Goal: Task Accomplishment & Management: Manage account settings

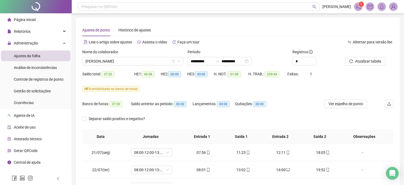
scroll to position [101, 0]
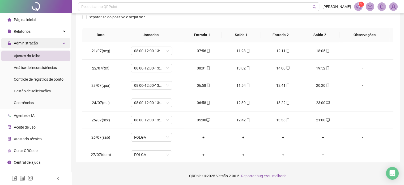
click at [67, 39] on div "Administração" at bounding box center [35, 43] width 69 height 11
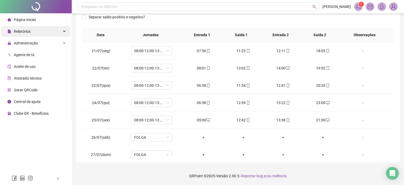
click at [65, 32] on div "Relatórios" at bounding box center [35, 31] width 69 height 11
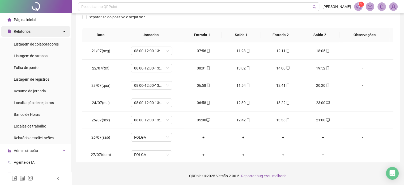
click at [65, 32] on div "Relatórios" at bounding box center [35, 31] width 69 height 11
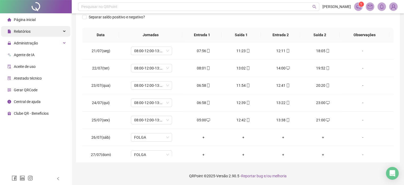
click at [66, 33] on div "Relatórios" at bounding box center [35, 31] width 69 height 11
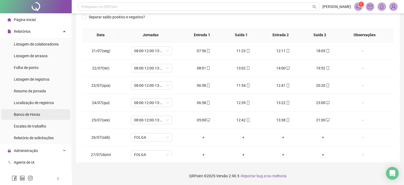
click at [27, 115] on span "Banco de Horas" at bounding box center [27, 114] width 26 height 4
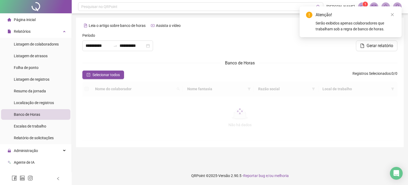
type input "**********"
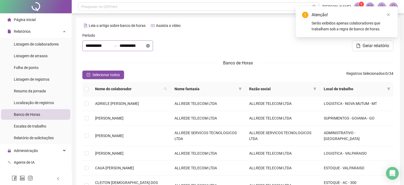
click at [150, 46] on icon "close-circle" at bounding box center [148, 46] width 4 height 4
click at [153, 46] on div at bounding box center [117, 45] width 71 height 11
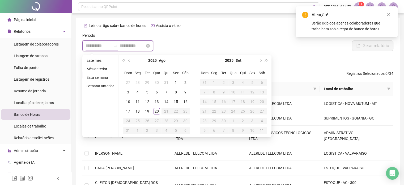
type input "**********"
click at [130, 60] on button "prev-year" at bounding box center [129, 60] width 6 height 11
type input "**********"
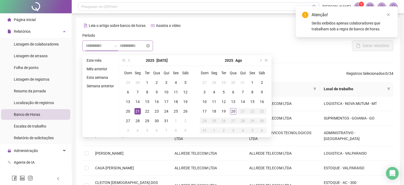
click at [139, 110] on div "21" at bounding box center [137, 111] width 6 height 6
type input "**********"
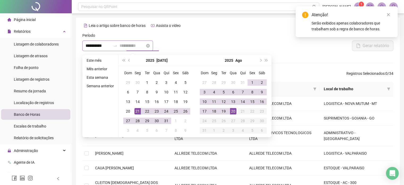
click at [234, 113] on div "20" at bounding box center [233, 111] width 6 height 6
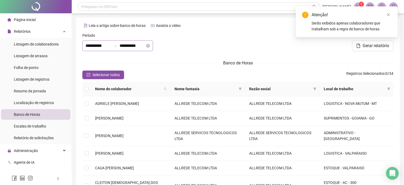
click at [191, 63] on div "Banco de Horas" at bounding box center [237, 63] width 311 height 7
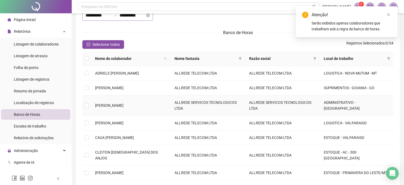
scroll to position [53, 0]
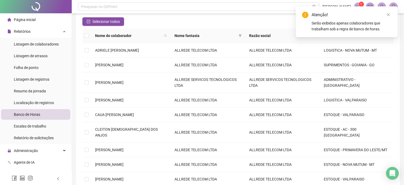
click at [391, 14] on link "Close" at bounding box center [388, 15] width 6 height 6
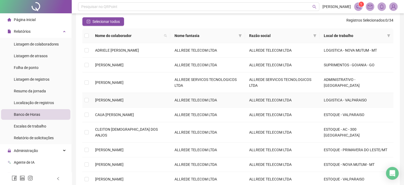
scroll to position [80, 0]
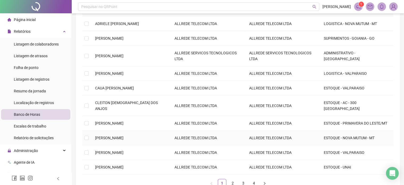
click at [122, 135] on span "[PERSON_NAME]" at bounding box center [109, 137] width 28 height 4
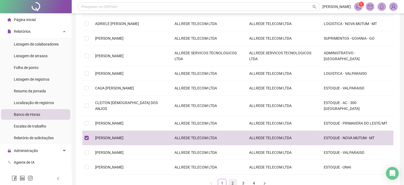
click at [229, 179] on link "2" at bounding box center [233, 183] width 8 height 8
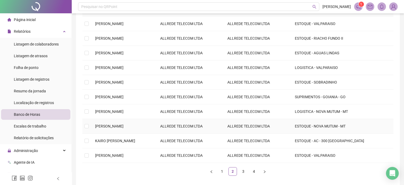
click at [117, 126] on span "[PERSON_NAME]" at bounding box center [109, 126] width 28 height 4
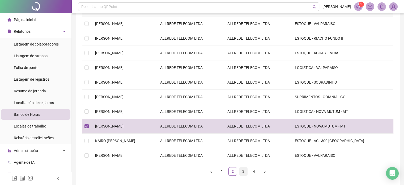
click at [243, 173] on link "3" at bounding box center [243, 171] width 8 height 8
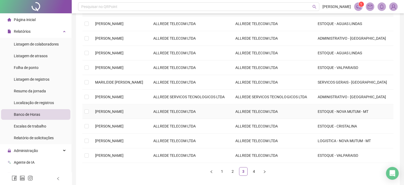
click at [124, 109] on span "[PERSON_NAME]" at bounding box center [109, 111] width 28 height 4
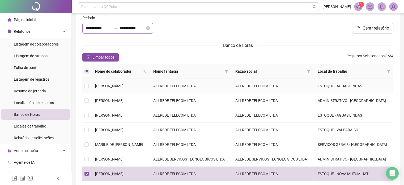
scroll to position [0, 0]
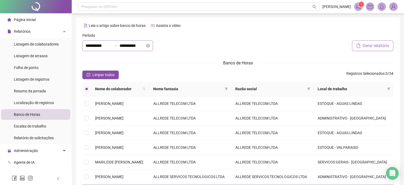
click at [378, 45] on span "Gerar relatório" at bounding box center [376, 46] width 27 height 6
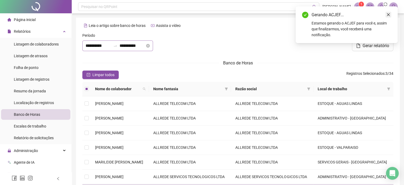
click at [389, 15] on icon "close" at bounding box center [389, 15] width 4 height 4
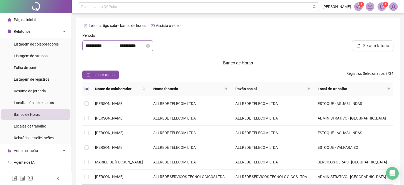
click at [383, 7] on icon "bell" at bounding box center [382, 6] width 4 height 5
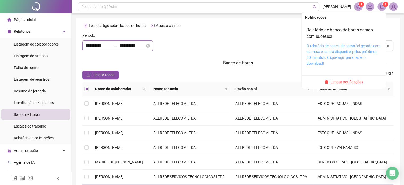
click at [326, 53] on link "O relatório de banco de horas foi gerado com sucesso e estará disponível pelos …" at bounding box center [344, 55] width 74 height 22
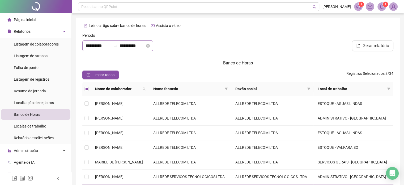
click at [61, 33] on div "Relatórios" at bounding box center [35, 31] width 69 height 11
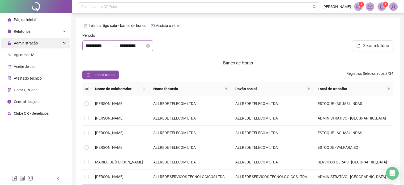
click at [67, 45] on div "Administração" at bounding box center [35, 43] width 69 height 11
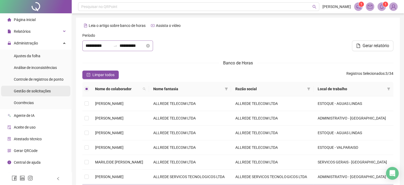
click at [41, 89] on span "Gestão de solicitações" at bounding box center [32, 91] width 37 height 4
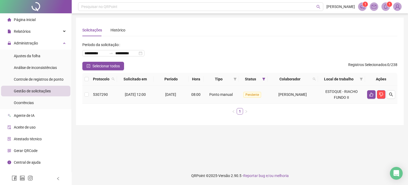
click at [290, 96] on span "[PERSON_NAME]" at bounding box center [292, 94] width 28 height 4
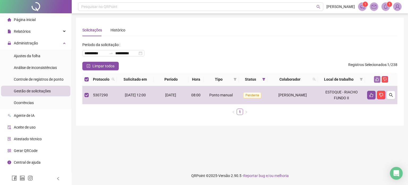
click at [377, 78] on icon "like" at bounding box center [377, 79] width 3 height 3
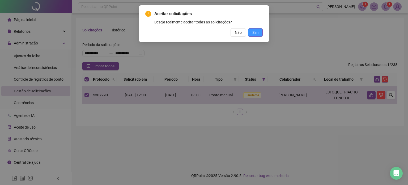
click at [259, 33] on button "Sim" at bounding box center [255, 32] width 15 height 9
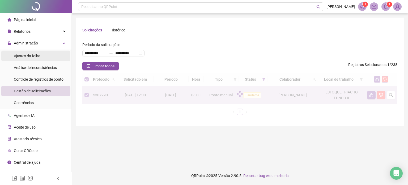
click at [37, 58] on span "Ajustes da folha" at bounding box center [27, 56] width 27 height 4
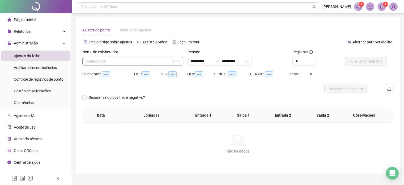
type input "**********"
click at [252, 59] on div "**********" at bounding box center [220, 61] width 64 height 9
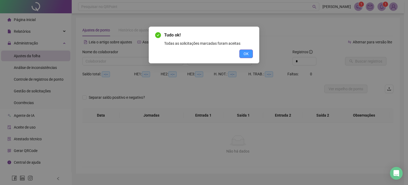
click at [242, 57] on button "OK" at bounding box center [246, 53] width 14 height 9
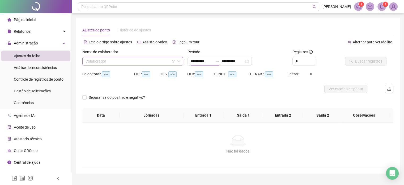
click at [165, 61] on input "search" at bounding box center [131, 61] width 90 height 8
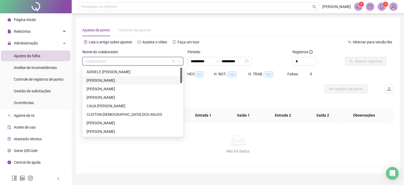
click at [241, 81] on div "H. NOT.: --:--" at bounding box center [231, 77] width 35 height 15
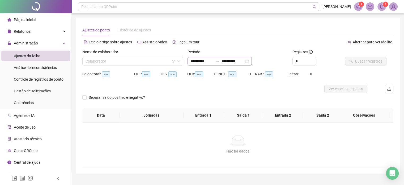
click at [252, 62] on div "**********" at bounding box center [220, 61] width 64 height 9
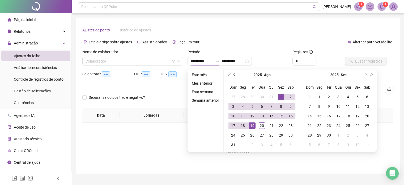
click at [232, 78] on button "prev-year" at bounding box center [235, 74] width 6 height 11
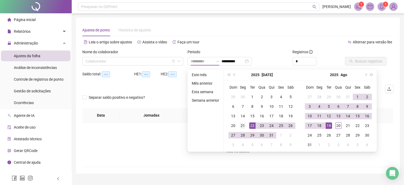
type input "**********"
click at [243, 125] on div "21" at bounding box center [243, 125] width 6 height 6
type input "**********"
click at [335, 125] on div "20" at bounding box center [338, 125] width 6 height 6
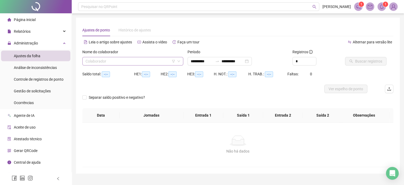
click at [157, 61] on input "search" at bounding box center [131, 61] width 90 height 8
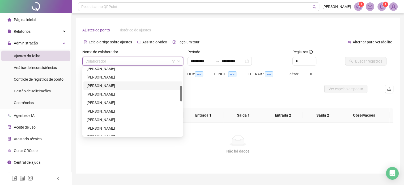
scroll to position [53, 0]
click at [111, 111] on div "[PERSON_NAME]" at bounding box center [133, 112] width 92 height 6
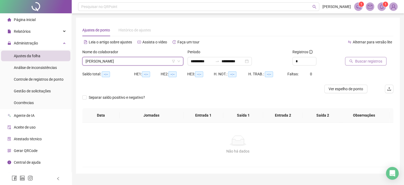
click at [374, 60] on span "Buscar registros" at bounding box center [368, 61] width 27 height 6
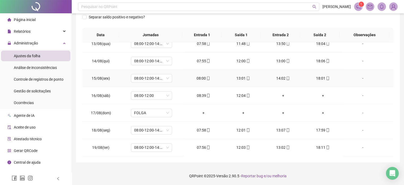
scroll to position [420, 0]
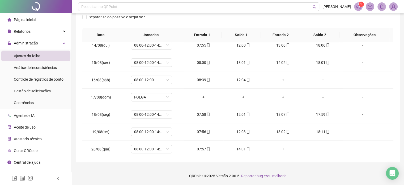
click at [167, 168] on footer "QRPoint © 2025 - Versão 2.90.5 - Reportar bug e/ou melhoria" at bounding box center [238, 175] width 332 height 19
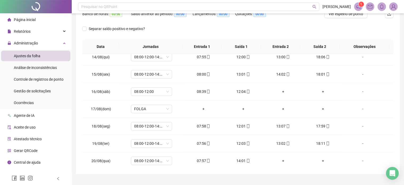
scroll to position [0, 0]
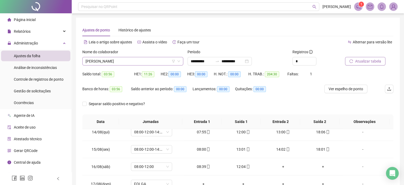
click at [118, 58] on span "[PERSON_NAME]" at bounding box center [133, 61] width 95 height 8
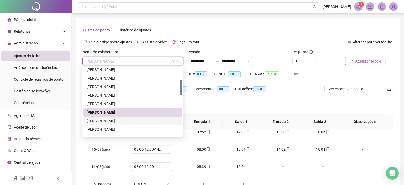
click at [121, 118] on div "[PERSON_NAME]" at bounding box center [133, 121] width 92 height 6
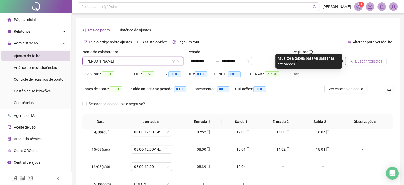
click at [363, 59] on span "Buscar registros" at bounding box center [368, 61] width 27 height 6
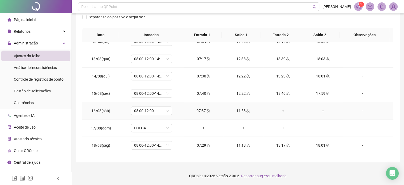
scroll to position [420, 0]
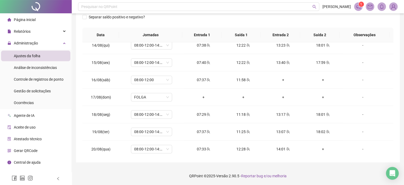
click at [303, 167] on footer "QRPoint © 2025 - Versão 2.90.5 - Reportar bug e/ou melhoria" at bounding box center [238, 175] width 332 height 19
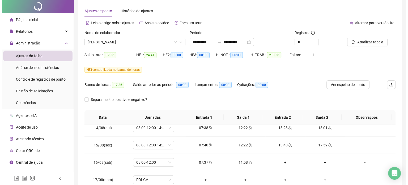
scroll to position [0, 0]
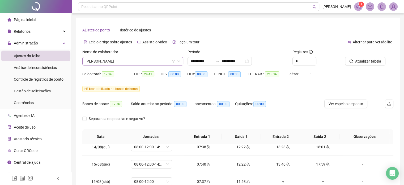
click at [139, 60] on span "[PERSON_NAME]" at bounding box center [133, 61] width 95 height 8
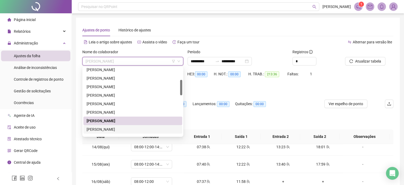
click at [114, 128] on div "[PERSON_NAME]" at bounding box center [133, 129] width 92 height 6
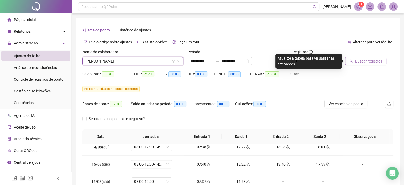
click at [360, 62] on span "Buscar registros" at bounding box center [368, 61] width 27 height 6
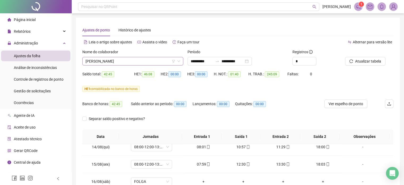
click at [130, 62] on span "[PERSON_NAME]" at bounding box center [133, 61] width 95 height 8
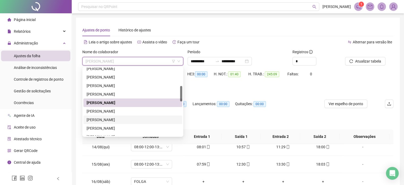
scroll to position [106, 0]
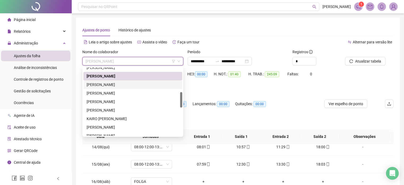
click at [113, 86] on div "[PERSON_NAME]" at bounding box center [133, 85] width 92 height 6
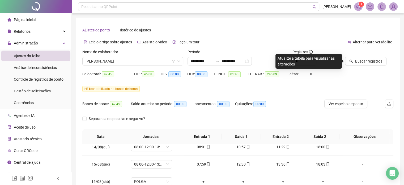
click at [350, 66] on div "Buscar registros" at bounding box center [369, 59] width 53 height 21
click at [350, 63] on button "Buscar registros" at bounding box center [365, 61] width 41 height 9
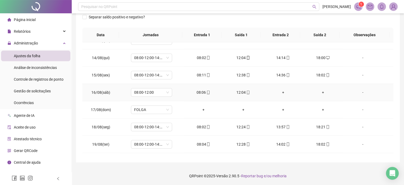
scroll to position [420, 0]
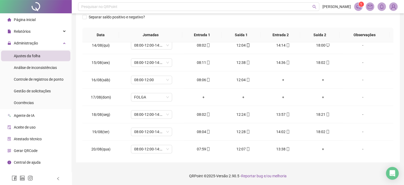
click at [319, 173] on footer "QRPoint © 2025 - Versão 2.90.5 - Reportar bug e/ou melhoria" at bounding box center [238, 175] width 332 height 19
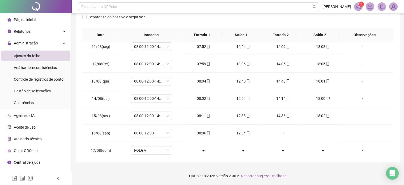
scroll to position [0, 0]
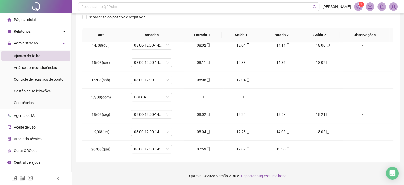
drag, startPoint x: 320, startPoint y: 162, endPoint x: 320, endPoint y: 171, distance: 9.3
click at [320, 162] on div "**********" at bounding box center [238, 42] width 332 height 286
click at [320, 171] on footer "QRPoint © 2025 - Versão 2.90.5 - Reportar bug e/ou melhoria" at bounding box center [238, 175] width 332 height 19
click at [325, 171] on footer "QRPoint © 2025 - Versão 2.90.5 - Reportar bug e/ou melhoria" at bounding box center [238, 175] width 332 height 19
click at [325, 173] on footer "QRPoint © 2025 - Versão 2.90.5 - Reportar bug e/ou melhoria" at bounding box center [238, 175] width 332 height 19
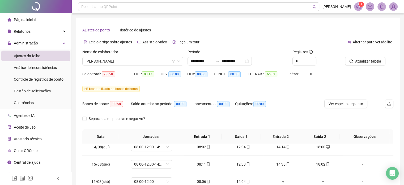
click at [130, 66] on div "Nome do colaborador [PERSON_NAME]" at bounding box center [132, 59] width 105 height 21
click at [127, 55] on div "Nome do colaborador" at bounding box center [132, 53] width 101 height 8
click at [126, 57] on input "search" at bounding box center [131, 61] width 90 height 8
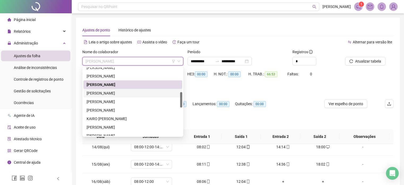
click at [127, 93] on div "[PERSON_NAME]" at bounding box center [133, 93] width 92 height 6
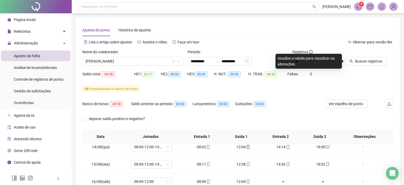
click at [347, 69] on div "Buscar registros" at bounding box center [369, 59] width 53 height 21
click at [367, 61] on span "Buscar registros" at bounding box center [368, 61] width 27 height 6
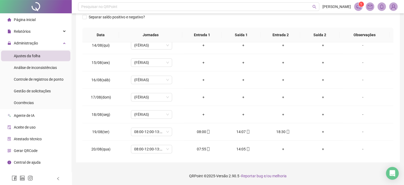
click at [325, 183] on footer "QRPoint © 2025 - Versão 2.90.5 - Reportar bug e/ou melhoria" at bounding box center [238, 175] width 332 height 19
click at [153, 171] on footer "QRPoint © 2025 - Versão 2.90.5 - Reportar bug e/ou melhoria" at bounding box center [238, 175] width 332 height 19
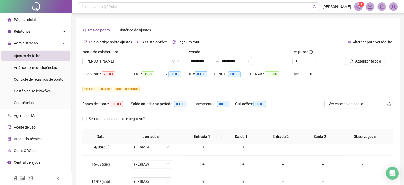
click at [109, 56] on div "Nome do colaborador" at bounding box center [132, 53] width 101 height 8
click at [111, 60] on span "[PERSON_NAME]" at bounding box center [133, 61] width 95 height 8
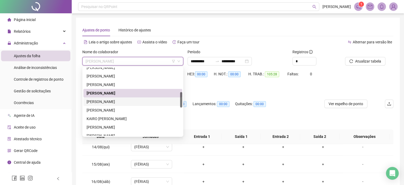
click at [114, 102] on div "[PERSON_NAME]" at bounding box center [133, 102] width 92 height 6
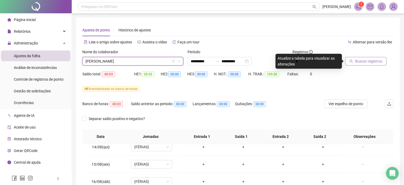
click at [358, 63] on span "Buscar registros" at bounding box center [368, 61] width 27 height 6
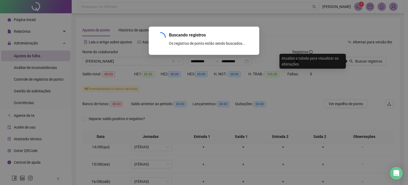
click at [260, 103] on div "Buscando registros Os registros de ponto estão sendo buscados... OK" at bounding box center [204, 92] width 408 height 185
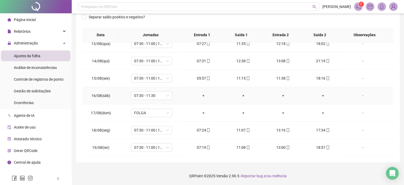
scroll to position [420, 0]
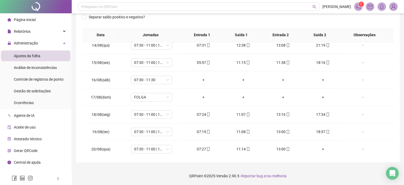
click at [335, 174] on footer "QRPoint © 2025 - Versão 2.90.5 - Reportar bug e/ou melhoria" at bounding box center [238, 175] width 332 height 19
click at [334, 179] on footer "QRPoint © 2025 - Versão 2.90.5 - Reportar bug e/ou melhoria" at bounding box center [238, 175] width 332 height 19
click at [323, 174] on footer "QRPoint © 2025 - Versão 2.90.5 - Reportar bug e/ou melhoria" at bounding box center [238, 175] width 332 height 19
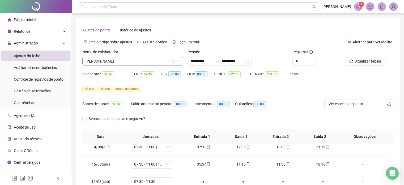
click at [126, 65] on span "[PERSON_NAME]" at bounding box center [133, 61] width 95 height 8
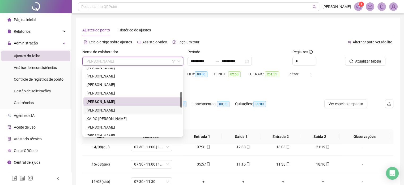
click at [123, 113] on div "[PERSON_NAME]" at bounding box center [132, 110] width 99 height 9
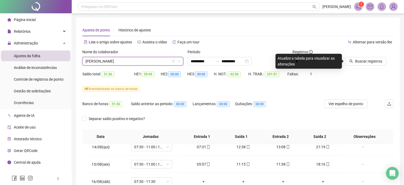
click at [372, 56] on div at bounding box center [362, 53] width 35 height 8
click at [371, 59] on span "Buscar registros" at bounding box center [368, 61] width 27 height 6
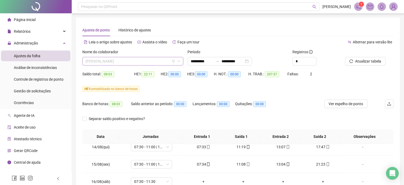
click at [134, 61] on span "[PERSON_NAME]" at bounding box center [133, 61] width 95 height 8
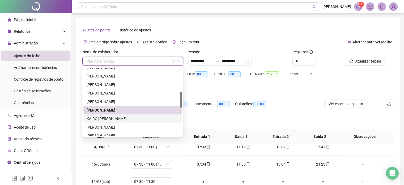
click at [115, 117] on div "KAIRO [PERSON_NAME]" at bounding box center [133, 119] width 92 height 6
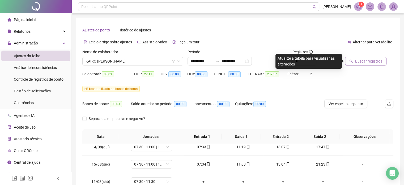
drag, startPoint x: 356, startPoint y: 61, endPoint x: 360, endPoint y: 60, distance: 4.1
click at [356, 61] on span "Buscar registros" at bounding box center [368, 61] width 27 height 6
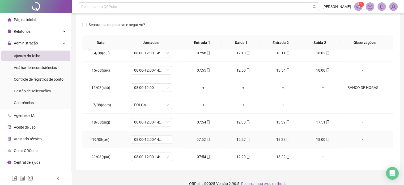
scroll to position [101, 0]
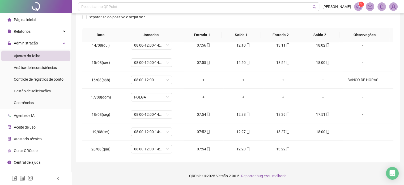
click at [318, 165] on div "**********" at bounding box center [238, 42] width 332 height 286
click at [320, 175] on footer "QRPoint © 2025 - Versão 2.90.5 - Reportar bug e/ou melhoria" at bounding box center [238, 175] width 332 height 19
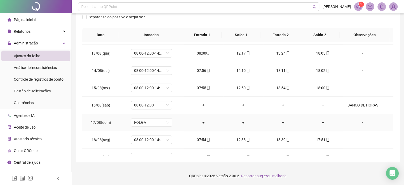
scroll to position [420, 0]
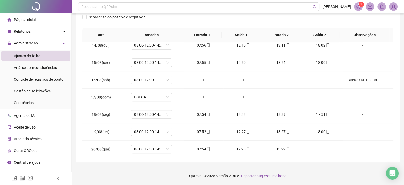
click at [331, 173] on footer "QRPoint © 2025 - Versão 2.90.5 - Reportar bug e/ou melhoria" at bounding box center [238, 175] width 332 height 19
click at [151, 171] on footer "QRPoint © 2025 - Versão 2.90.5 - Reportar bug e/ou melhoria" at bounding box center [238, 175] width 332 height 19
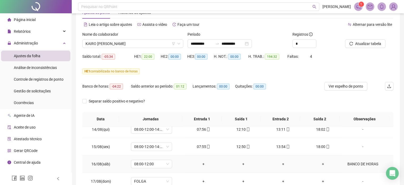
scroll to position [0, 0]
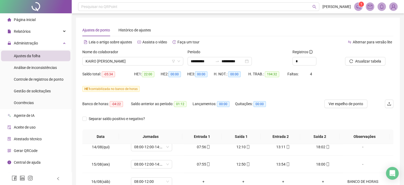
click at [121, 56] on div "Nome do colaborador" at bounding box center [132, 53] width 101 height 8
click at [120, 61] on span "KAIRO [PERSON_NAME]" at bounding box center [133, 61] width 95 height 8
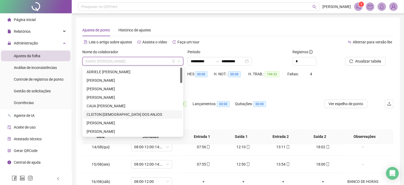
click at [109, 115] on div "CLEITON [DEMOGRAPHIC_DATA] DOS ANJOS" at bounding box center [133, 114] width 92 height 6
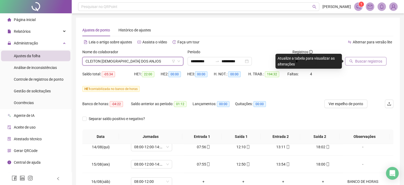
click at [363, 61] on span "Buscar registros" at bounding box center [368, 61] width 27 height 6
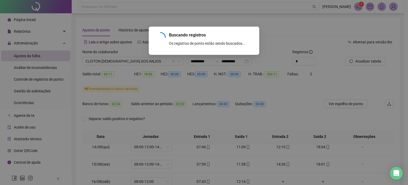
click at [175, 122] on div "Buscando registros Os registros de ponto estão sendo buscados... OK" at bounding box center [204, 92] width 408 height 185
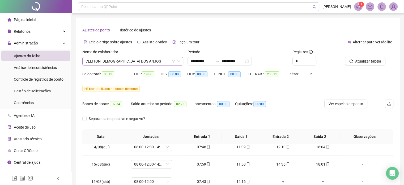
click at [137, 61] on span "CLEITON [DEMOGRAPHIC_DATA] DOS ANJOS" at bounding box center [133, 61] width 95 height 8
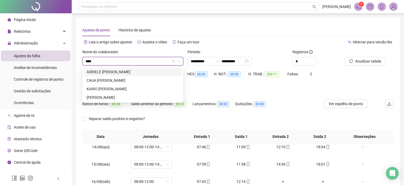
type input "*****"
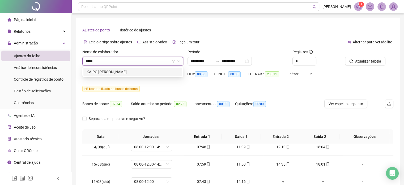
click at [138, 70] on div "KAIRO [PERSON_NAME]" at bounding box center [133, 72] width 92 height 6
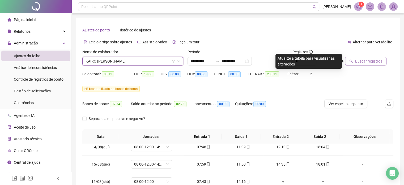
click at [368, 60] on span "Buscar registros" at bounding box center [368, 61] width 27 height 6
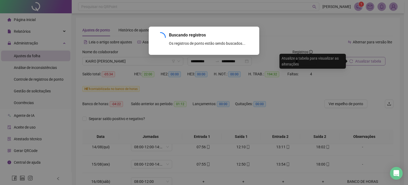
click at [198, 117] on div "Buscando registros Os registros de ponto estão sendo buscados... OK" at bounding box center [204, 92] width 408 height 185
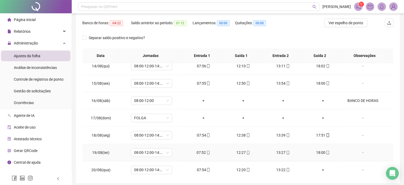
scroll to position [101, 0]
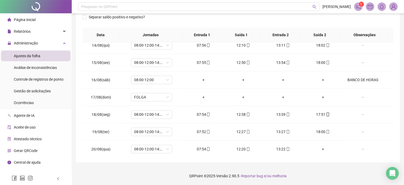
click at [316, 171] on footer "QRPoint © 2025 - Versão 2.90.5 - Reportar bug e/ou melhoria" at bounding box center [238, 175] width 332 height 19
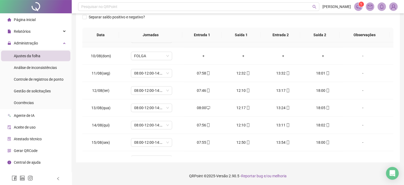
scroll to position [420, 0]
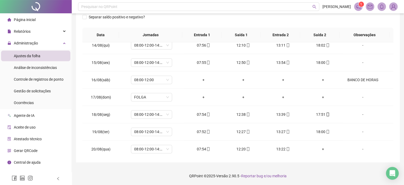
click at [320, 172] on footer "QRPoint © 2025 - Versão 2.90.5 - Reportar bug e/ou melhoria" at bounding box center [238, 175] width 332 height 19
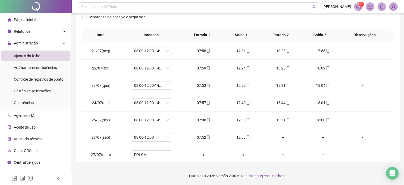
scroll to position [0, 0]
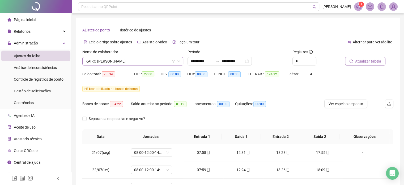
click at [122, 60] on span "KAIRO [PERSON_NAME]" at bounding box center [133, 61] width 95 height 8
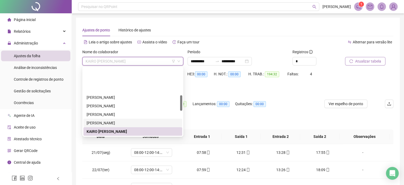
scroll to position [147, 0]
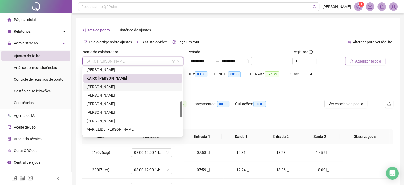
click at [111, 85] on div "[PERSON_NAME]" at bounding box center [133, 87] width 92 height 6
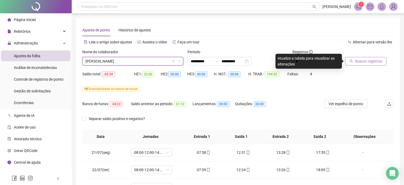
click at [359, 61] on span "Buscar registros" at bounding box center [368, 61] width 27 height 6
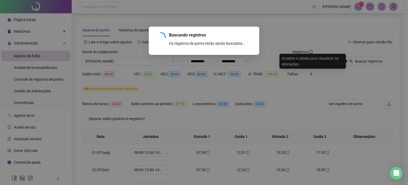
click at [230, 115] on div "Buscando registros Os registros de ponto estão sendo buscados... OK" at bounding box center [204, 92] width 408 height 185
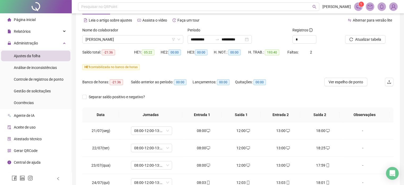
scroll to position [80, 0]
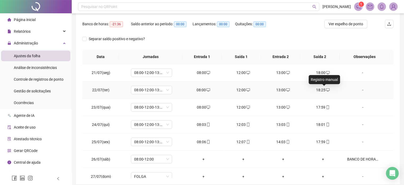
drag, startPoint x: 325, startPoint y: 91, endPoint x: 248, endPoint y: 104, distance: 78.8
click at [326, 91] on icon "desktop" at bounding box center [328, 90] width 4 height 4
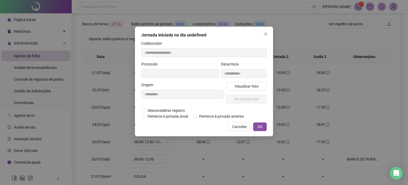
type input "**********"
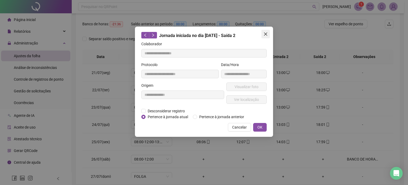
click at [265, 33] on icon "close" at bounding box center [265, 33] width 3 height 3
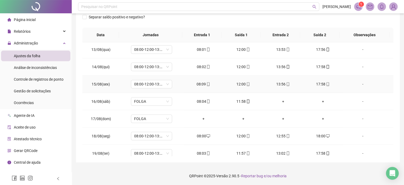
scroll to position [420, 0]
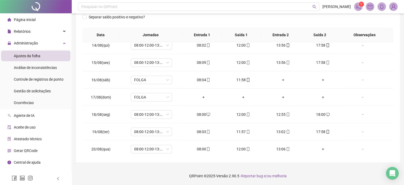
click at [325, 172] on footer "QRPoint © 2025 - Versão 2.90.5 - Reportar bug e/ou melhoria" at bounding box center [238, 175] width 332 height 19
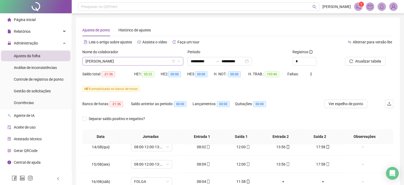
click at [105, 59] on span "[PERSON_NAME]" at bounding box center [133, 61] width 95 height 8
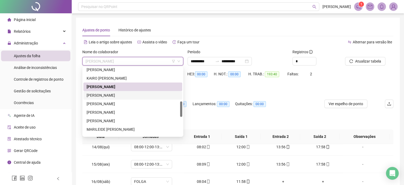
click at [118, 93] on div "[PERSON_NAME]" at bounding box center [133, 95] width 92 height 6
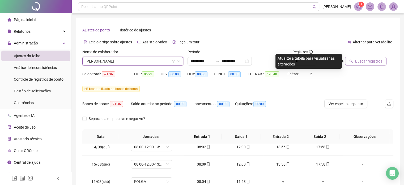
click at [357, 60] on span "Buscar registros" at bounding box center [368, 61] width 27 height 6
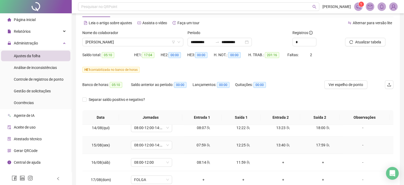
scroll to position [27, 0]
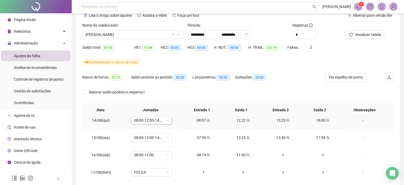
click at [152, 119] on span "08:00-12:00-14:00-18:00" at bounding box center [151, 120] width 35 height 8
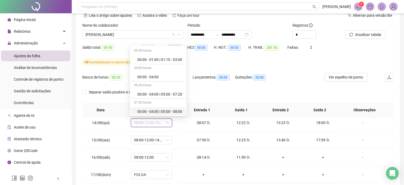
click at [273, 84] on div "Quitações: 00:00" at bounding box center [254, 80] width 39 height 15
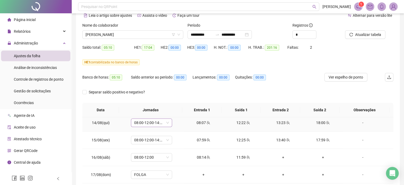
click at [168, 121] on span "08:00-12:00-14:00-18:00" at bounding box center [151, 122] width 35 height 8
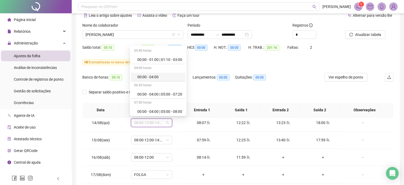
click at [228, 91] on div "Separar saldo positivo e negativo?" at bounding box center [237, 95] width 311 height 15
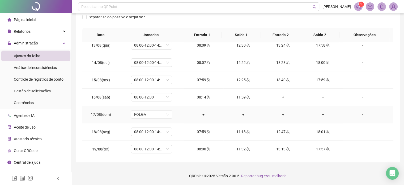
scroll to position [420, 0]
click at [326, 171] on footer "QRPoint © 2025 - Versão 2.90.5 - Reportar bug e/ou melhoria" at bounding box center [238, 175] width 332 height 19
click at [328, 171] on footer "QRPoint © 2025 - Versão 2.90.5 - Reportar bug e/ou melhoria" at bounding box center [238, 175] width 332 height 19
click at [330, 168] on footer "QRPoint © 2025 - Versão 2.90.5 - Reportar bug e/ou melhoria" at bounding box center [238, 175] width 332 height 19
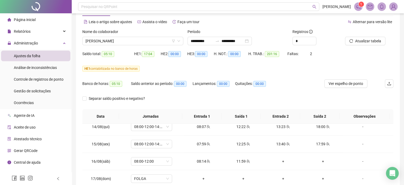
scroll to position [0, 0]
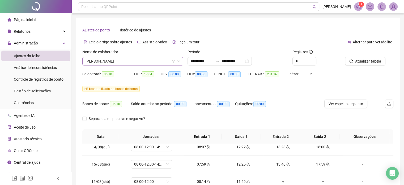
click at [122, 62] on span "[PERSON_NAME]" at bounding box center [133, 61] width 95 height 8
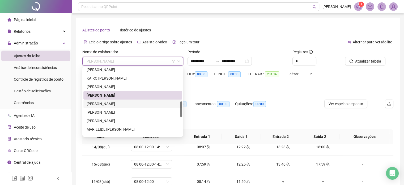
click at [114, 101] on div "[PERSON_NAME]" at bounding box center [133, 104] width 92 height 6
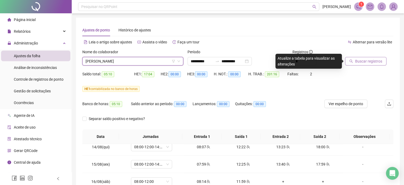
click at [366, 61] on span "Buscar registros" at bounding box center [368, 61] width 27 height 6
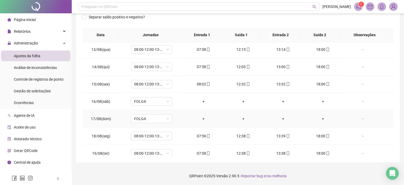
scroll to position [420, 0]
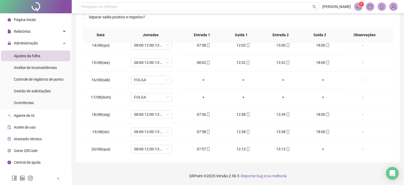
click at [313, 171] on footer "QRPoint © 2025 - Versão 2.90.5 - Reportar bug e/ou melhoria" at bounding box center [238, 175] width 332 height 19
click at [316, 167] on footer "QRPoint © 2025 - Versão 2.90.5 - Reportar bug e/ou melhoria" at bounding box center [238, 175] width 332 height 19
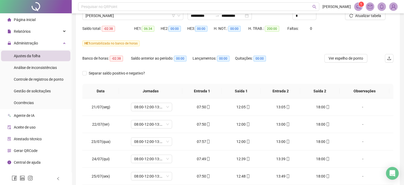
scroll to position [0, 0]
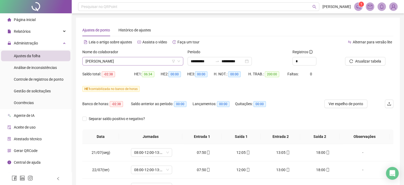
click at [135, 61] on span "[PERSON_NAME]" at bounding box center [133, 61] width 95 height 8
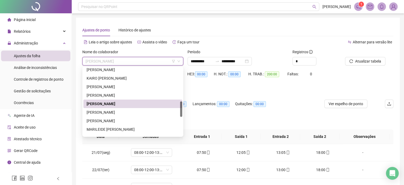
click at [118, 109] on div "[PERSON_NAME]" at bounding box center [133, 112] width 92 height 6
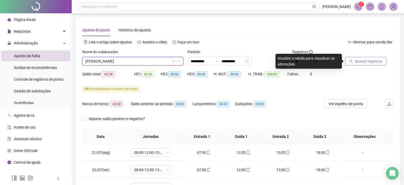
click at [367, 63] on span "Buscar registros" at bounding box center [368, 61] width 27 height 6
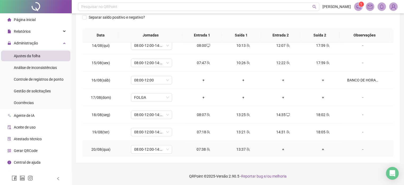
scroll to position [101, 0]
click at [334, 167] on footer "QRPoint © 2025 - Versão 2.90.5 - Reportar bug e/ou melhoria" at bounding box center [238, 175] width 332 height 19
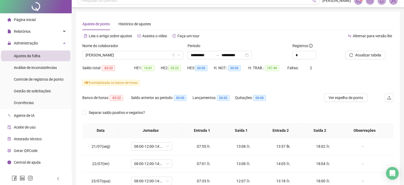
scroll to position [0, 0]
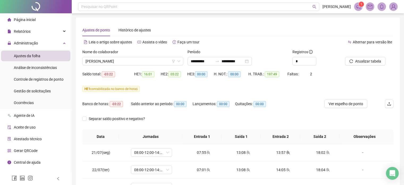
click at [115, 67] on div "Nome do colaborador [PERSON_NAME]" at bounding box center [132, 59] width 105 height 21
click at [116, 63] on span "[PERSON_NAME]" at bounding box center [133, 61] width 95 height 8
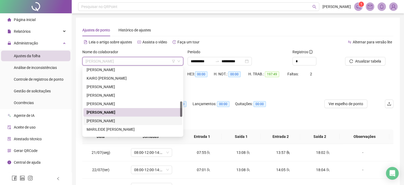
click at [111, 118] on div "[PERSON_NAME]" at bounding box center [133, 121] width 92 height 6
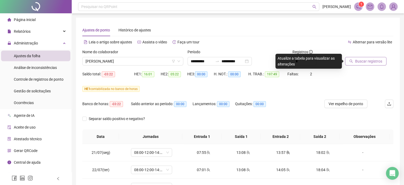
click at [368, 62] on span "Buscar registros" at bounding box center [368, 61] width 27 height 6
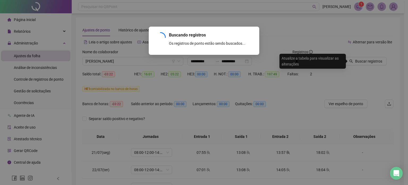
click at [221, 88] on div "Buscando registros Os registros de ponto estão sendo buscados... OK" at bounding box center [204, 92] width 408 height 185
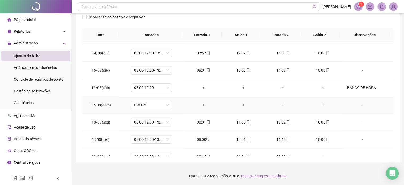
scroll to position [420, 0]
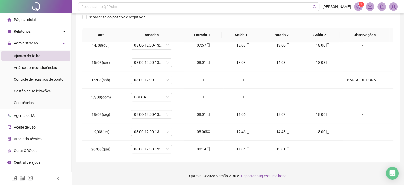
click at [323, 170] on footer "QRPoint © 2025 - Versão 2.90.5 - Reportar bug e/ou melhoria" at bounding box center [238, 175] width 332 height 19
click at [331, 169] on footer "QRPoint © 2025 - Versão 2.90.5 - Reportar bug e/ou melhoria" at bounding box center [238, 175] width 332 height 19
click at [333, 173] on footer "QRPoint © 2025 - Versão 2.90.5 - Reportar bug e/ou melhoria" at bounding box center [238, 175] width 332 height 19
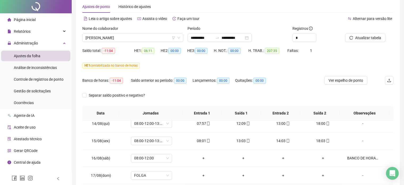
scroll to position [0, 0]
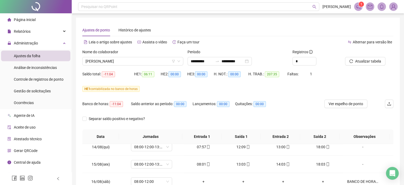
click at [154, 67] on div "Nome do colaborador [PERSON_NAME]" at bounding box center [132, 59] width 105 height 21
click at [132, 58] on span "[PERSON_NAME]" at bounding box center [133, 61] width 95 height 8
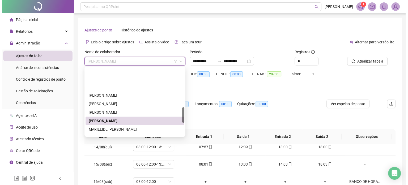
scroll to position [173, 0]
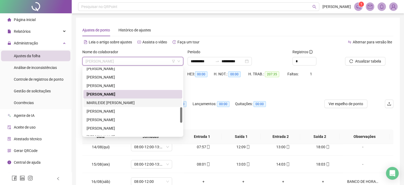
click at [118, 101] on div "MARILEIDE [PERSON_NAME]" at bounding box center [133, 103] width 92 height 6
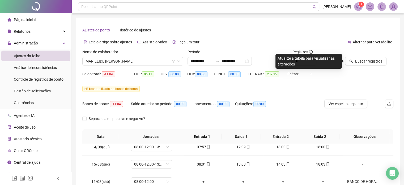
click at [360, 70] on div "Saldo total: -11:04 HE 1: 06:11 HE 2: 00:00 HE 3: 00:00 H. NOT.: 00:00 H. TRAB.…" at bounding box center [237, 77] width 311 height 15
click at [366, 61] on span "Buscar registros" at bounding box center [368, 61] width 27 height 6
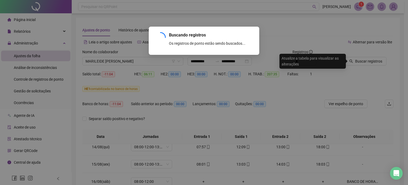
click at [308, 109] on div "Buscando registros Os registros de ponto estão sendo buscados... OK" at bounding box center [204, 92] width 408 height 185
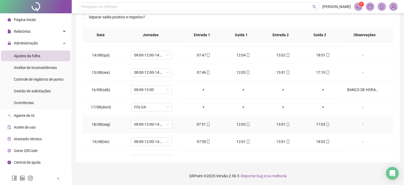
scroll to position [420, 0]
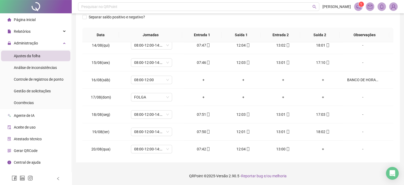
click at [345, 168] on footer "QRPoint © 2025 - Versão 2.90.5 - Reportar bug e/ou melhoria" at bounding box center [238, 175] width 332 height 19
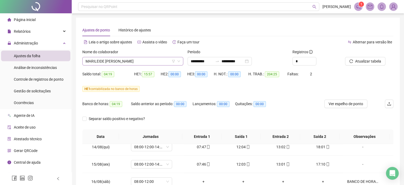
click at [147, 59] on span "MARILEIDE [PERSON_NAME]" at bounding box center [133, 61] width 95 height 8
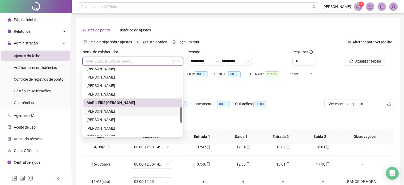
click at [125, 112] on div "[PERSON_NAME]" at bounding box center [133, 111] width 92 height 6
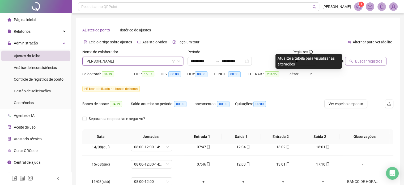
click at [381, 63] on span "Buscar registros" at bounding box center [368, 61] width 27 height 6
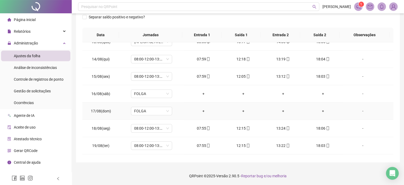
scroll to position [420, 0]
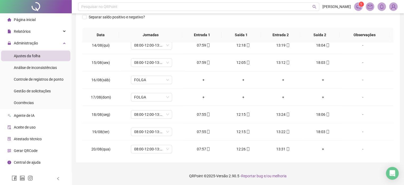
click at [333, 169] on footer "QRPoint © 2025 - Versão 2.90.5 - Reportar bug e/ou melhoria" at bounding box center [238, 175] width 332 height 19
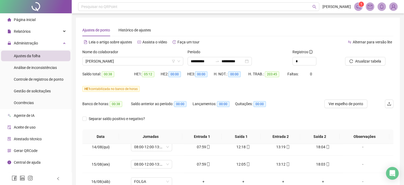
click at [231, 91] on div "HE 1 contabilizada no banco de horas" at bounding box center [237, 89] width 311 height 6
click at [284, 105] on div "Banco de horas: 00:38 Saldo anterior ao período: 00:00 Lançamentos: 00:00 Quita…" at bounding box center [198, 106] width 233 height 15
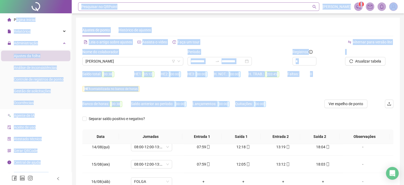
drag, startPoint x: 284, startPoint y: 105, endPoint x: 228, endPoint y: 8, distance: 112.1
click at [18, 18] on div "**********" at bounding box center [202, 143] width 404 height 286
click at [229, 8] on div "Pesquisar no QRPoint" at bounding box center [198, 6] width 241 height 9
drag, startPoint x: 160, startPoint y: 94, endPoint x: 201, endPoint y: 26, distance: 79.6
click at [2, 10] on div "**********" at bounding box center [202, 143] width 404 height 286
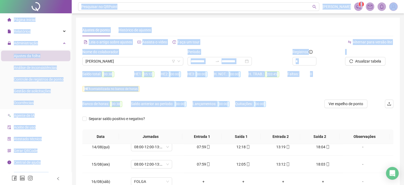
click at [203, 22] on div "**********" at bounding box center [238, 141] width 324 height 246
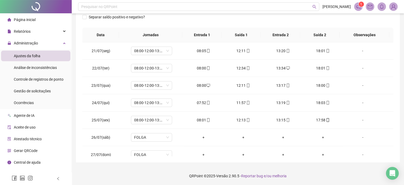
scroll to position [0, 0]
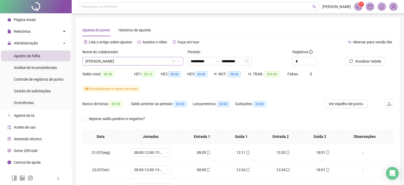
click at [121, 63] on span "[PERSON_NAME]" at bounding box center [133, 61] width 95 height 8
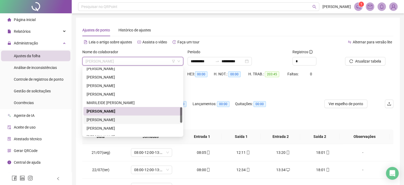
click at [116, 120] on div "[PERSON_NAME]" at bounding box center [133, 120] width 92 height 6
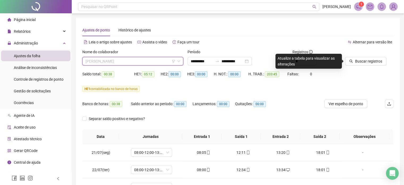
click at [161, 64] on span "[PERSON_NAME]" at bounding box center [133, 61] width 95 height 8
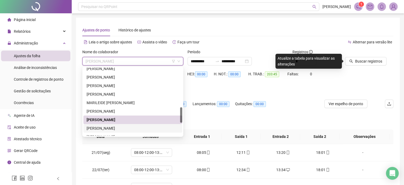
click at [135, 129] on div "[PERSON_NAME]" at bounding box center [133, 128] width 92 height 6
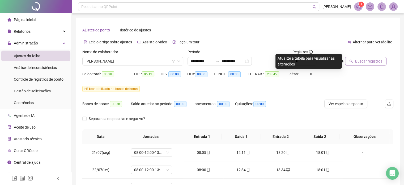
click at [379, 61] on span "Buscar registros" at bounding box center [368, 61] width 27 height 6
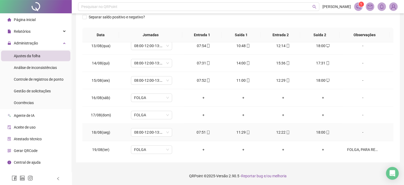
scroll to position [420, 0]
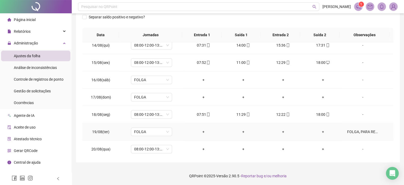
click at [358, 129] on div "FOLGA, PARA RESOLVER QUESTÕES PESSOAIS, ALINHADO COM [PERSON_NAME]" at bounding box center [362, 132] width 31 height 6
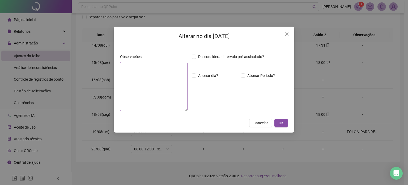
type textarea "**********"
drag, startPoint x: 137, startPoint y: 76, endPoint x: 120, endPoint y: 65, distance: 20.1
click at [120, 65] on textarea "**********" at bounding box center [153, 86] width 67 height 49
drag, startPoint x: 283, startPoint y: 30, endPoint x: 252, endPoint y: 123, distance: 97.4
click at [283, 30] on button "Close" at bounding box center [287, 34] width 9 height 9
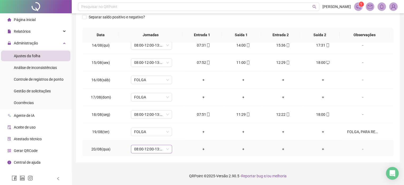
click at [155, 146] on span "08:00-12:00-13:12-18:00" at bounding box center [151, 149] width 35 height 8
type input "*****"
click at [153, 120] on div "Folga" at bounding box center [154, 119] width 35 height 6
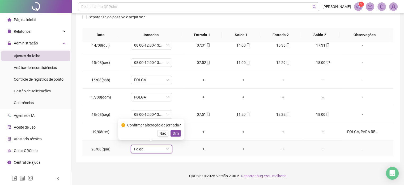
click at [360, 149] on div "-" at bounding box center [362, 149] width 31 height 6
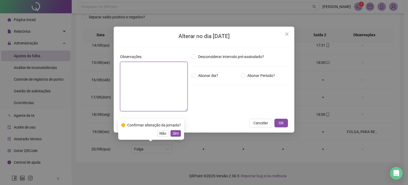
click at [174, 86] on textarea at bounding box center [153, 86] width 67 height 49
paste textarea "**********"
type textarea "**********"
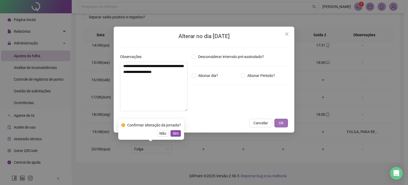
click at [279, 124] on span "OK" at bounding box center [281, 123] width 5 height 6
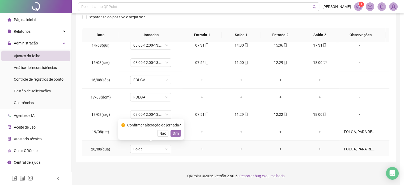
click at [177, 134] on span "Sim" at bounding box center [176, 133] width 6 height 6
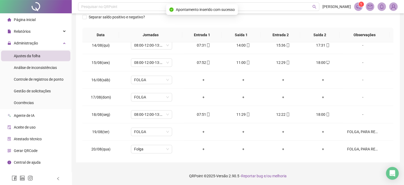
click at [164, 168] on footer "QRPoint © 2025 - Versão 2.90.5 - Reportar bug e/ou melhoria" at bounding box center [238, 175] width 332 height 19
click at [151, 163] on div "**********" at bounding box center [238, 42] width 332 height 286
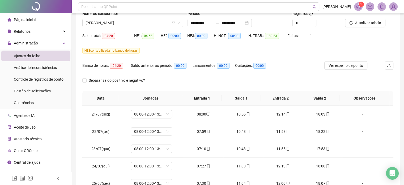
scroll to position [0, 0]
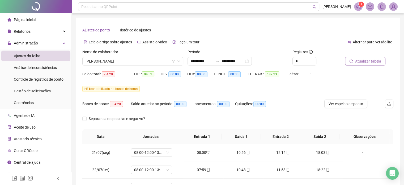
click at [364, 61] on span "Atualizar tabela" at bounding box center [368, 61] width 26 height 6
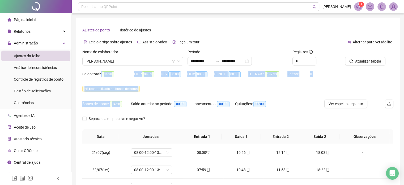
drag, startPoint x: 101, startPoint y: 72, endPoint x: 127, endPoint y: 106, distance: 43.0
click at [127, 106] on form "**********" at bounding box center [237, 89] width 311 height 80
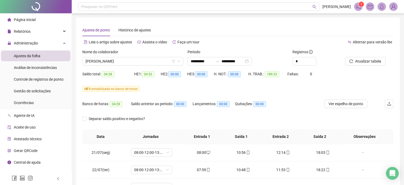
click at [335, 114] on div "Separar saldo positivo e negativo?" at bounding box center [237, 121] width 311 height 15
click at [293, 65] on div "Registros *" at bounding box center [316, 59] width 53 height 21
drag, startPoint x: 254, startPoint y: 105, endPoint x: 273, endPoint y: 110, distance: 20.0
click at [273, 110] on div "Quitações: 00:00" at bounding box center [254, 106] width 39 height 15
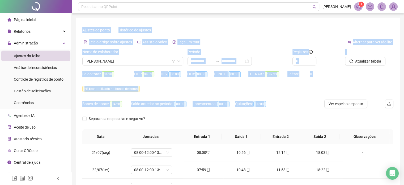
drag, startPoint x: 240, startPoint y: 100, endPoint x: 76, endPoint y: 32, distance: 176.8
click at [76, 32] on div "**********" at bounding box center [238, 141] width 324 height 246
click at [264, 89] on div "HE 1 contabilizada no banco de horas" at bounding box center [237, 89] width 311 height 6
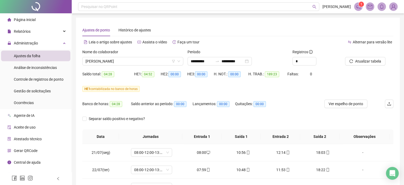
click at [281, 111] on div "Banco de horas: 04:28 Saldo anterior ao período: 00:00 Lançamentos: 00:00 Quita…" at bounding box center [198, 106] width 233 height 15
click at [116, 61] on span "[PERSON_NAME]" at bounding box center [133, 61] width 95 height 8
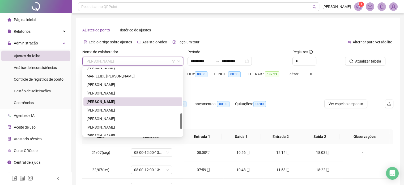
scroll to position [230, 0]
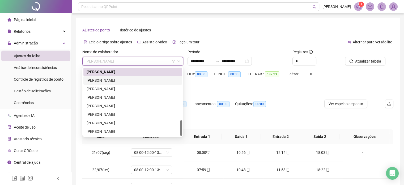
click at [117, 80] on div "[PERSON_NAME]" at bounding box center [133, 80] width 92 height 6
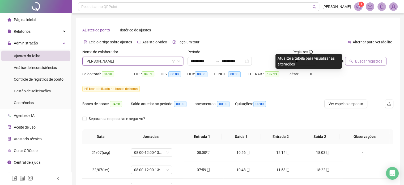
click at [371, 62] on span "Buscar registros" at bounding box center [368, 61] width 27 height 6
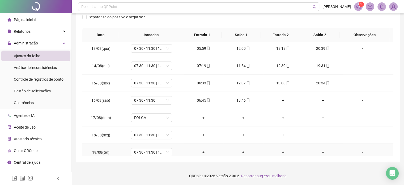
scroll to position [420, 0]
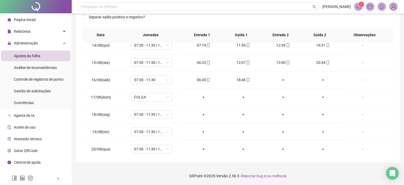
click at [134, 177] on footer "QRPoint © 2025 - Versão 2.90.5 - Reportar bug e/ou melhoria" at bounding box center [238, 175] width 332 height 19
click at [277, 78] on div "+" at bounding box center [283, 80] width 31 height 6
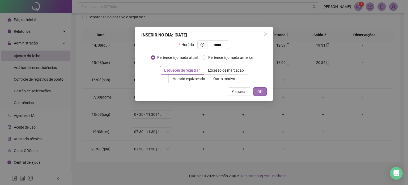
type input "*****"
click at [256, 94] on button "OK" at bounding box center [260, 91] width 14 height 9
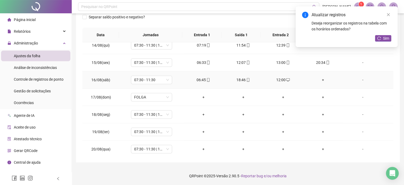
click at [321, 77] on div "+" at bounding box center [322, 80] width 31 height 6
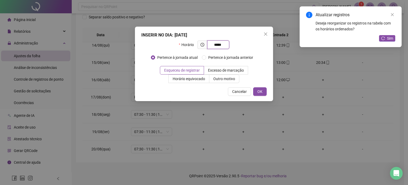
type input "*****"
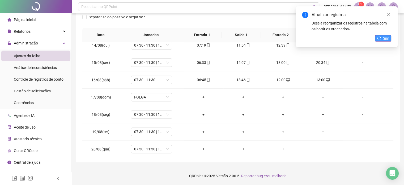
click at [382, 38] on button "Sim" at bounding box center [383, 38] width 16 height 6
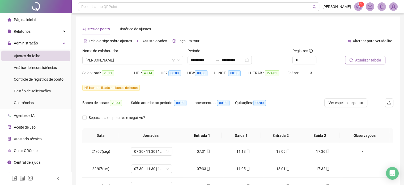
scroll to position [0, 0]
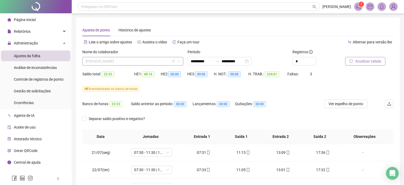
click at [124, 64] on span "[PERSON_NAME]" at bounding box center [133, 61] width 95 height 8
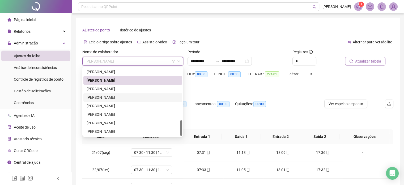
click at [120, 98] on div "[PERSON_NAME]" at bounding box center [133, 97] width 92 height 6
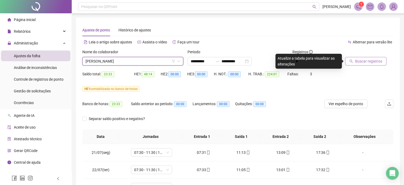
click at [365, 60] on span "Buscar registros" at bounding box center [368, 61] width 27 height 6
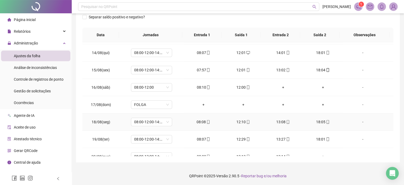
scroll to position [420, 0]
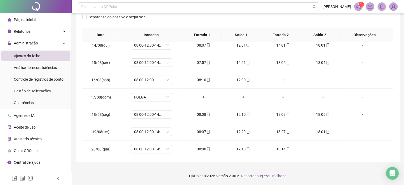
drag, startPoint x: 332, startPoint y: 178, endPoint x: 327, endPoint y: 178, distance: 4.5
click at [332, 178] on footer "QRPoint © 2025 - Versão 2.90.5 - Reportar bug e/ou melhoria" at bounding box center [238, 175] width 332 height 19
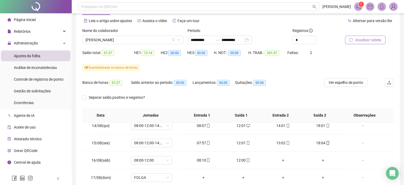
scroll to position [0, 0]
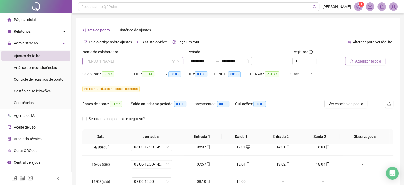
click at [105, 58] on span "[PERSON_NAME]" at bounding box center [133, 61] width 95 height 8
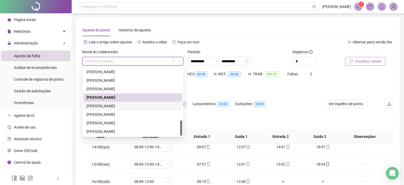
click at [115, 108] on div "[PERSON_NAME]" at bounding box center [133, 106] width 92 height 6
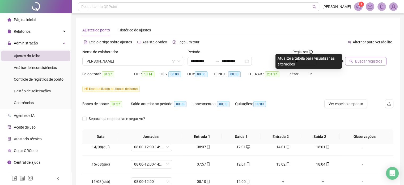
click at [374, 62] on span "Buscar registros" at bounding box center [368, 61] width 27 height 6
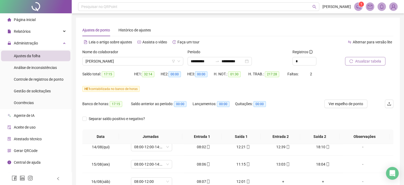
click at [285, 97] on div "HE 1 contabilizada no banco de horas" at bounding box center [237, 91] width 311 height 15
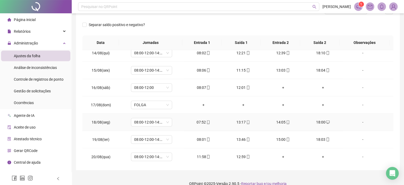
scroll to position [101, 0]
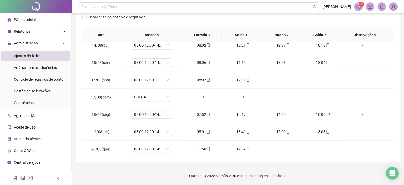
click at [320, 167] on footer "QRPoint © 2025 - Versão 2.90.5 - Reportar bug e/ou melhoria" at bounding box center [238, 175] width 332 height 19
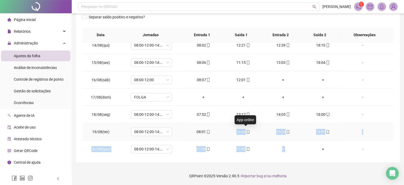
drag, startPoint x: 232, startPoint y: 130, endPoint x: 335, endPoint y: 151, distance: 105.5
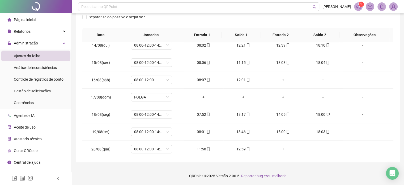
click at [343, 169] on footer "QRPoint © 2025 - Versão 2.90.5 - Reportar bug e/ou melhoria" at bounding box center [238, 175] width 332 height 19
click at [116, 167] on footer "QRPoint © 2025 - Versão 2.90.5 - Reportar bug e/ou melhoria" at bounding box center [238, 175] width 332 height 19
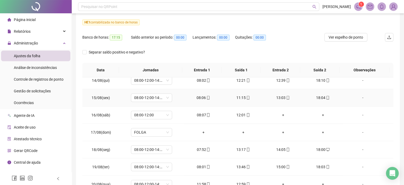
scroll to position [80, 0]
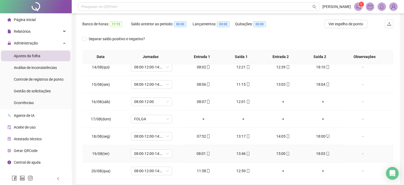
drag, startPoint x: 189, startPoint y: 132, endPoint x: 86, endPoint y: 94, distance: 109.9
click at [189, 133] on div "07:52" at bounding box center [203, 136] width 31 height 6
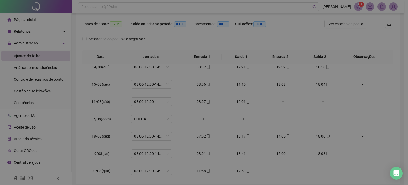
type input "**********"
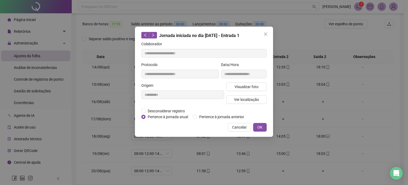
drag, startPoint x: 265, startPoint y: 35, endPoint x: 267, endPoint y: 38, distance: 3.5
click at [265, 35] on icon "close" at bounding box center [266, 34] width 4 height 4
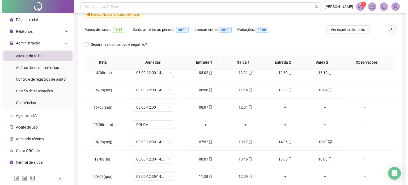
scroll to position [0, 0]
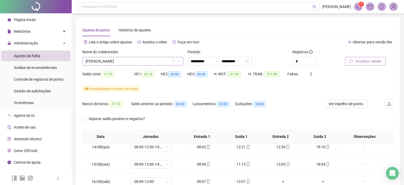
click at [123, 57] on span "[PERSON_NAME]" at bounding box center [133, 61] width 95 height 8
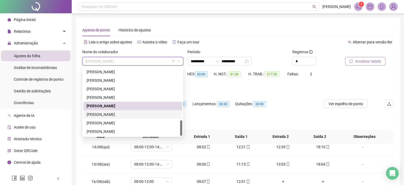
click at [115, 113] on div "[PERSON_NAME]" at bounding box center [133, 114] width 92 height 6
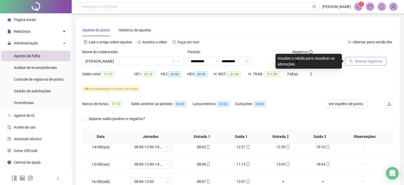
click at [367, 56] on div at bounding box center [362, 53] width 35 height 8
click at [364, 62] on span "Buscar registros" at bounding box center [368, 61] width 27 height 6
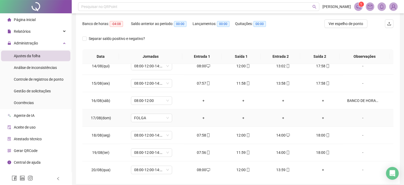
scroll to position [101, 0]
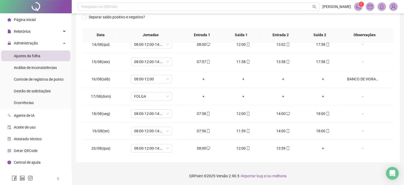
click at [324, 166] on footer "QRPoint © 2025 - Versão 2.90.5 - Reportar bug e/ou melhoria" at bounding box center [238, 175] width 332 height 19
click at [246, 159] on div "**********" at bounding box center [238, 39] width 324 height 246
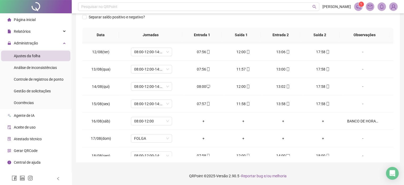
scroll to position [179, 0]
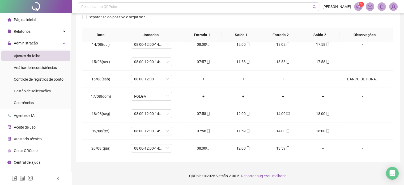
click at [320, 166] on div "**********" at bounding box center [238, 42] width 332 height 286
click at [319, 173] on footer "QRPoint © 2025 - Versão 2.90.5 - Reportar bug e/ou melhoria" at bounding box center [238, 175] width 332 height 19
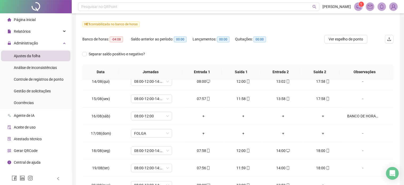
scroll to position [0, 0]
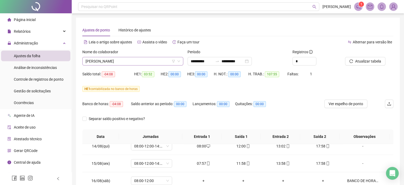
click at [143, 62] on span "[PERSON_NAME]" at bounding box center [133, 61] width 95 height 8
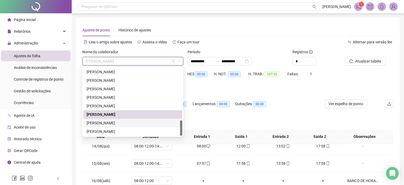
click at [120, 122] on div "[PERSON_NAME]" at bounding box center [133, 123] width 92 height 6
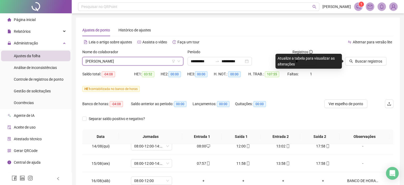
click at [365, 53] on div at bounding box center [362, 53] width 35 height 8
click at [363, 59] on span "Buscar registros" at bounding box center [368, 61] width 27 height 6
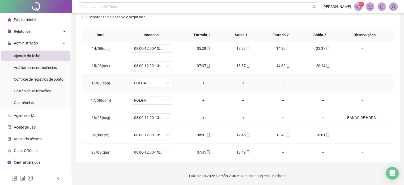
scroll to position [420, 0]
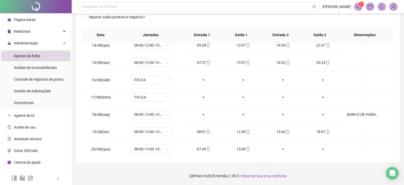
click at [329, 169] on footer "QRPoint © 2025 - Versão 2.90.5 - Reportar bug e/ou melhoria" at bounding box center [238, 175] width 332 height 19
click at [319, 164] on div "**********" at bounding box center [238, 42] width 332 height 286
click at [350, 169] on footer "QRPoint © 2025 - Versão 2.90.5 - Reportar bug e/ou melhoria" at bounding box center [238, 175] width 332 height 19
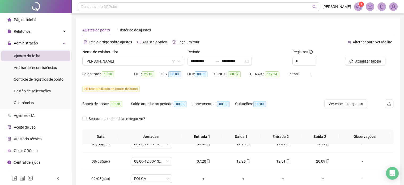
scroll to position [287, 0]
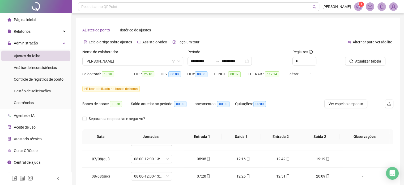
click at [147, 70] on div "HE 1: 25:10" at bounding box center [147, 74] width 27 height 9
click at [143, 64] on span "[PERSON_NAME]" at bounding box center [133, 61] width 95 height 8
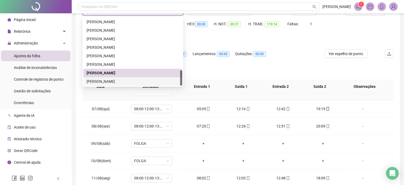
scroll to position [53, 0]
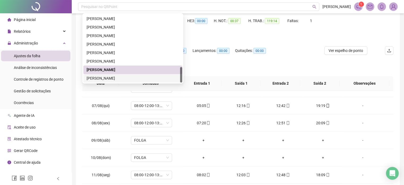
click at [120, 78] on div "[PERSON_NAME]" at bounding box center [133, 78] width 92 height 6
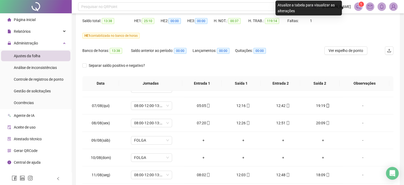
click at [402, 40] on div "**********" at bounding box center [238, 90] width 332 height 286
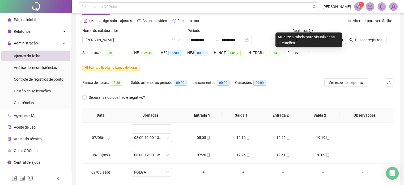
scroll to position [0, 0]
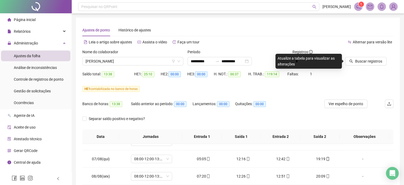
click at [364, 49] on div at bounding box center [362, 53] width 35 height 8
click at [362, 61] on span "Buscar registros" at bounding box center [368, 61] width 27 height 6
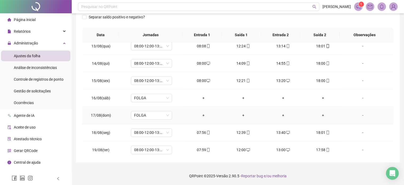
scroll to position [420, 0]
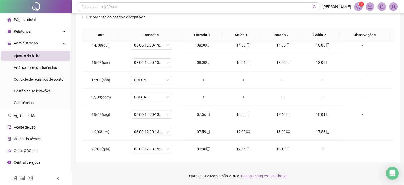
click at [332, 173] on footer "QRPoint © 2025 - Versão 2.90.5 - Reportar bug e/ou melhoria" at bounding box center [238, 175] width 332 height 19
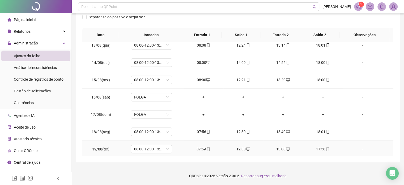
scroll to position [393, 0]
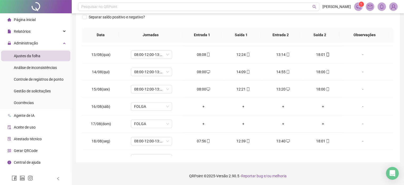
click at [132, 172] on footer "QRPoint © 2025 - Versão 2.90.5 - Reportar bug e/ou melhoria" at bounding box center [238, 175] width 332 height 19
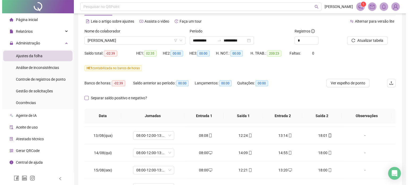
scroll to position [0, 0]
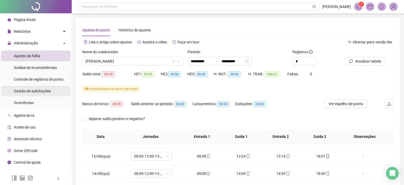
click at [46, 87] on div "Gestão de solicitações" at bounding box center [32, 91] width 37 height 11
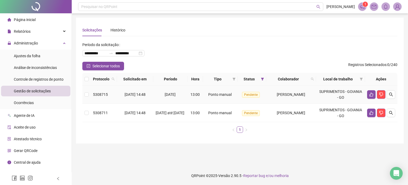
click at [305, 94] on span "[PERSON_NAME]" at bounding box center [291, 94] width 28 height 4
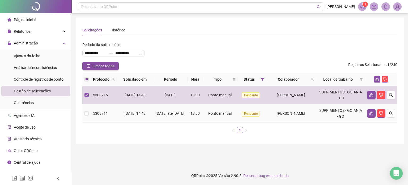
click at [302, 118] on td "[PERSON_NAME]" at bounding box center [291, 113] width 50 height 18
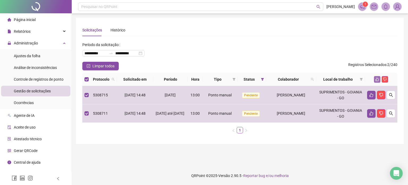
click at [378, 76] on button "button" at bounding box center [377, 79] width 6 height 6
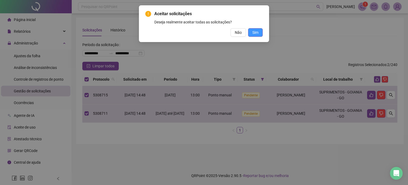
click at [258, 33] on span "Sim" at bounding box center [255, 32] width 6 height 6
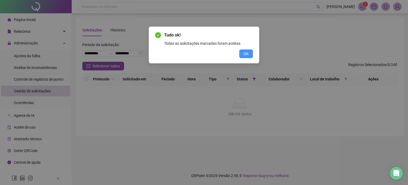
click at [244, 51] on span "OK" at bounding box center [246, 54] width 5 height 6
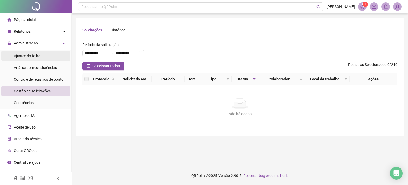
click at [48, 57] on li "Ajustes da folha" at bounding box center [35, 55] width 69 height 11
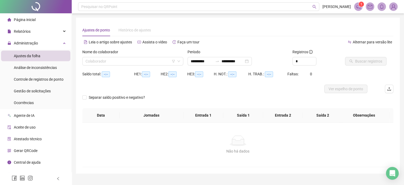
type input "**********"
click at [149, 66] on div "Nome do colaborador Colaborador" at bounding box center [132, 59] width 105 height 21
click at [150, 65] on input "search" at bounding box center [131, 61] width 90 height 8
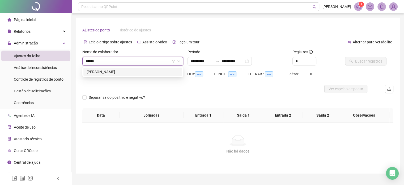
type input "******"
click at [152, 84] on div at bounding box center [198, 88] width 233 height 9
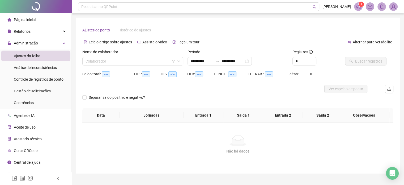
click at [150, 53] on div "Nome do colaborador" at bounding box center [132, 53] width 101 height 8
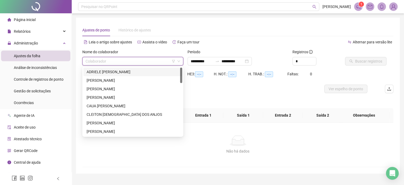
click at [148, 58] on input "search" at bounding box center [131, 61] width 90 height 8
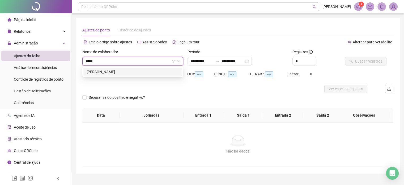
type input "******"
drag, startPoint x: 147, startPoint y: 60, endPoint x: 149, endPoint y: 81, distance: 21.3
click at [148, 71] on body "**********" at bounding box center [202, 92] width 404 height 185
click at [149, 74] on div "[PERSON_NAME]" at bounding box center [133, 72] width 92 height 6
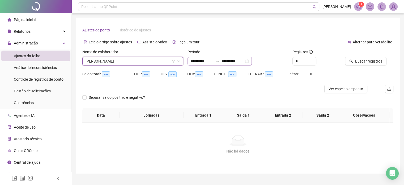
click at [252, 64] on div "**********" at bounding box center [220, 61] width 64 height 9
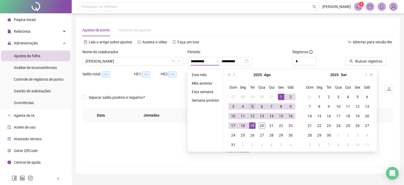
drag, startPoint x: 236, startPoint y: 74, endPoint x: 249, endPoint y: 106, distance: 34.1
click at [236, 74] on button "prev-year" at bounding box center [235, 74] width 6 height 11
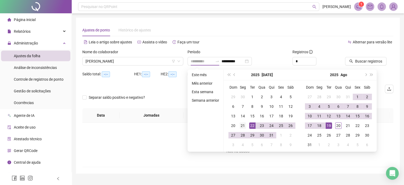
type input "**********"
click at [242, 126] on div "21" at bounding box center [243, 125] width 6 height 6
type input "**********"
click at [339, 127] on div "20" at bounding box center [338, 125] width 6 height 6
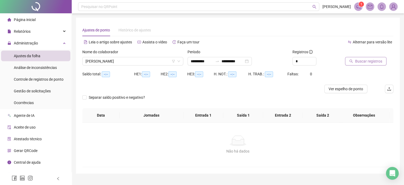
click at [363, 55] on div at bounding box center [362, 53] width 35 height 8
click at [361, 60] on span "Buscar registros" at bounding box center [368, 61] width 27 height 6
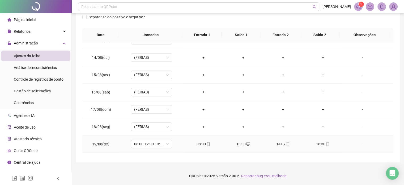
scroll to position [420, 0]
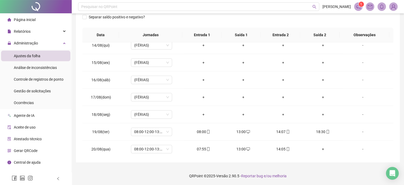
click at [325, 171] on footer "QRPoint © 2025 - Versão 2.90.5 - Reportar bug e/ou melhoria" at bounding box center [238, 175] width 332 height 19
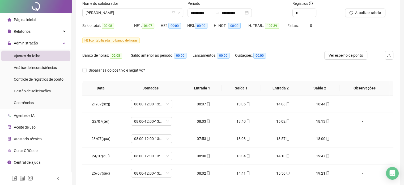
scroll to position [80, 0]
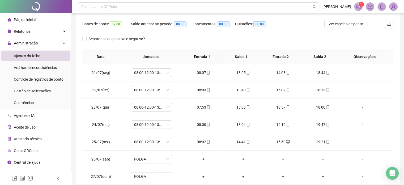
click at [310, 30] on div "Banco de horas: 02:08 Saldo anterior ao período: 00:00 Lançamentos: 00:00 Quita…" at bounding box center [198, 27] width 233 height 15
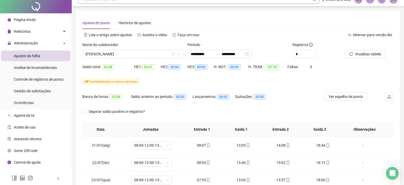
scroll to position [0, 0]
